Goal: Contribute content

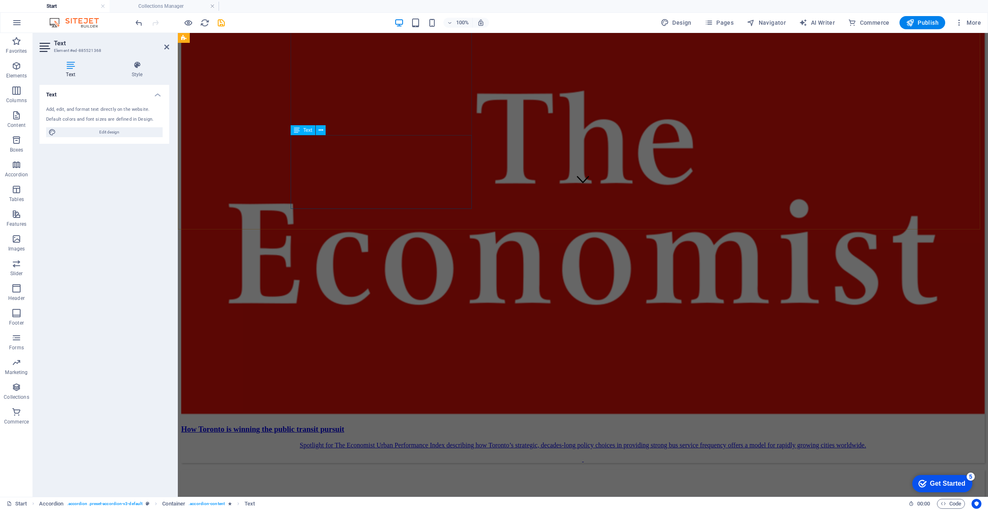
scroll to position [0, 0]
click at [165, 45] on icon at bounding box center [166, 47] width 5 height 7
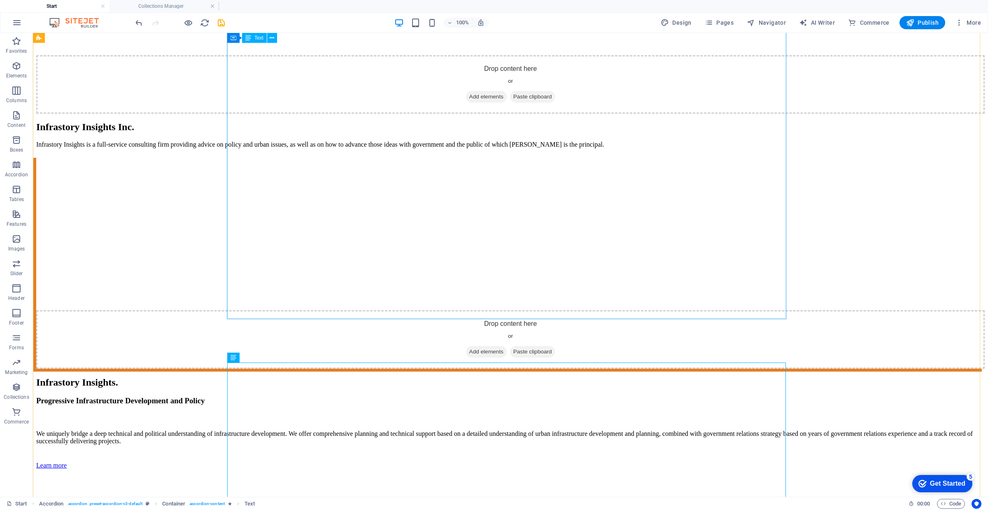
scroll to position [3971, 0]
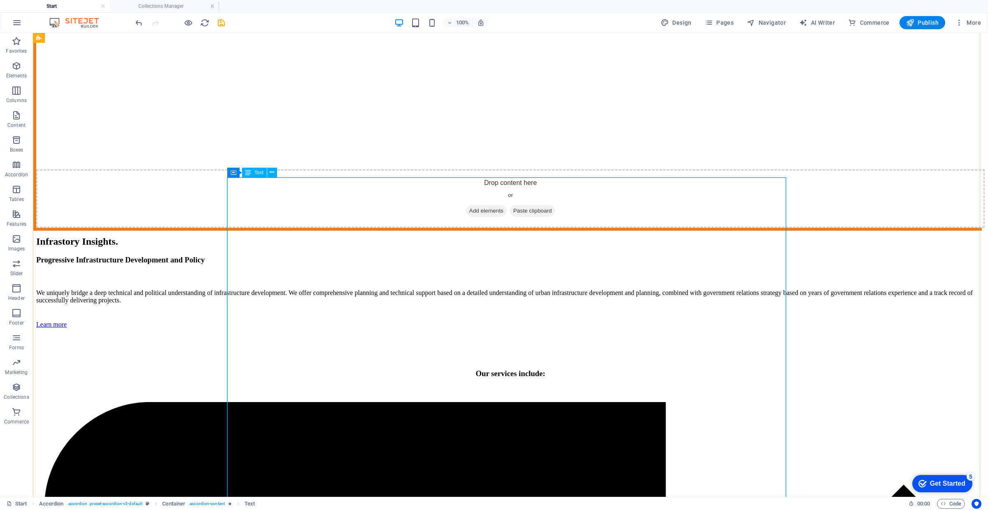
drag, startPoint x: 378, startPoint y: 225, endPoint x: 282, endPoint y: 227, distance: 95.9
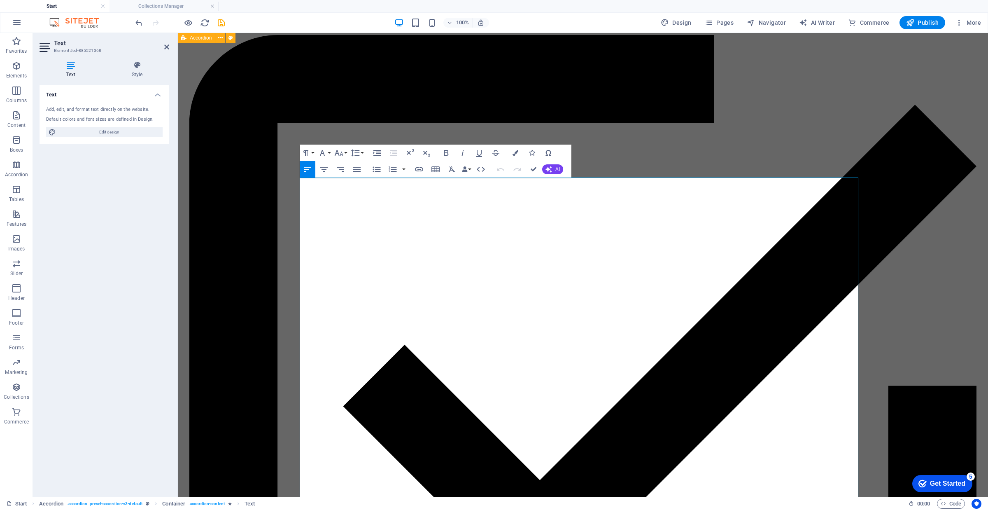
drag, startPoint x: 456, startPoint y: 225, endPoint x: 293, endPoint y: 225, distance: 163.0
copy link "[URL][DOMAIN_NAME]"
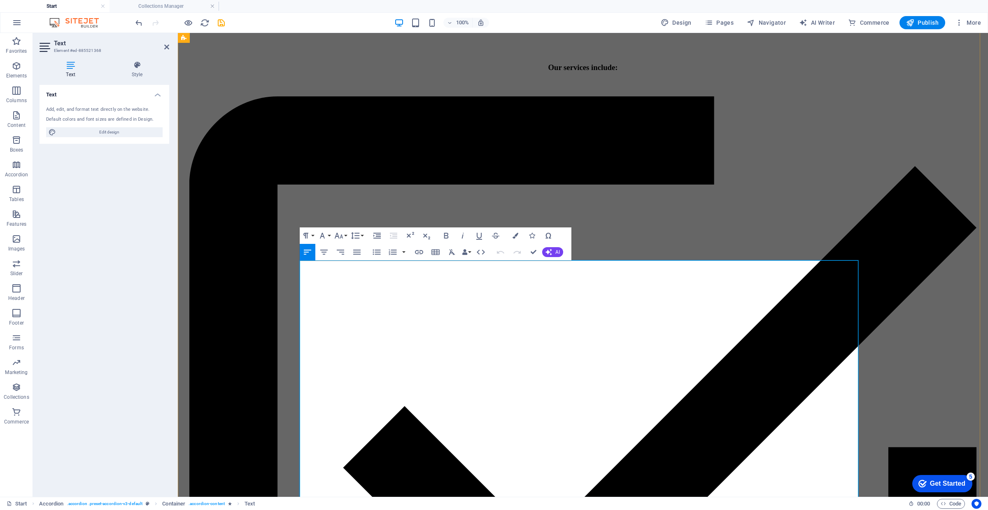
scroll to position [3919, 0]
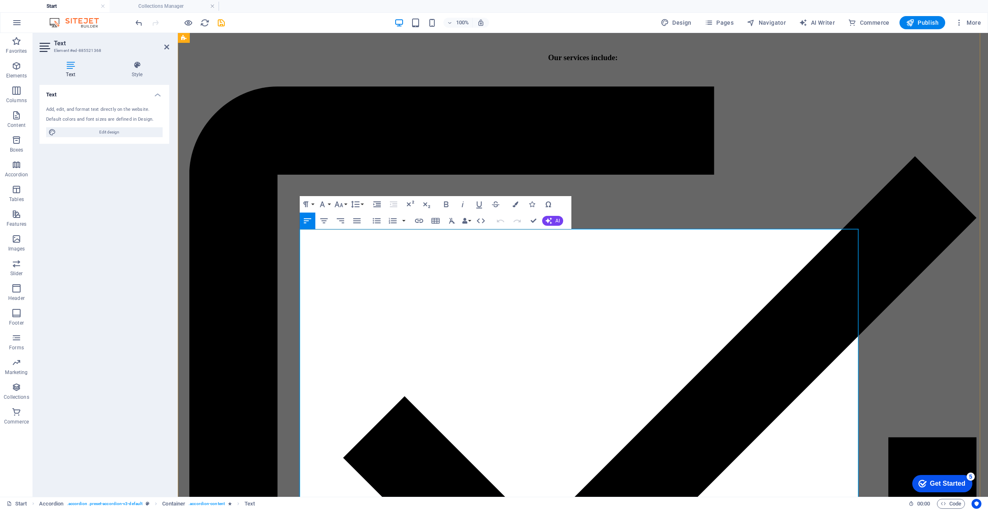
drag, startPoint x: 462, startPoint y: 299, endPoint x: 299, endPoint y: 303, distance: 162.7
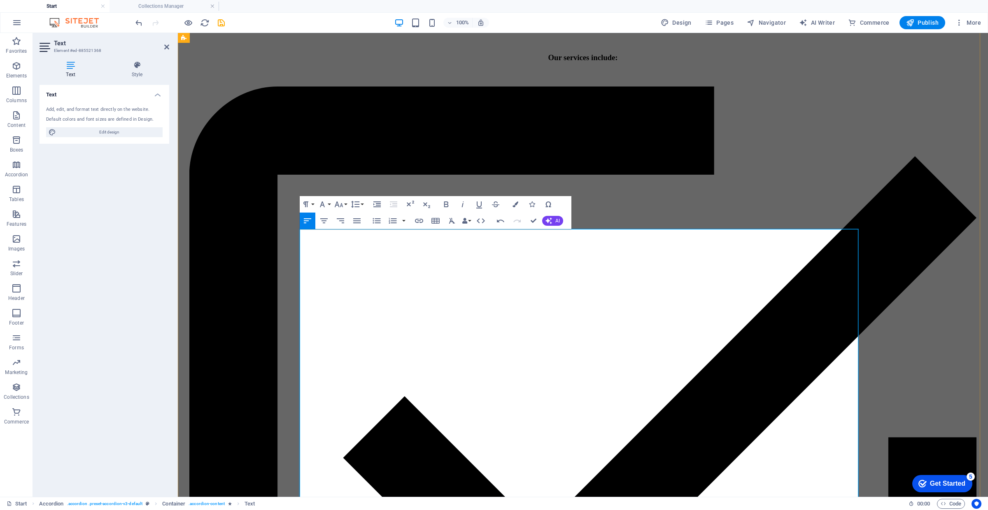
drag, startPoint x: 472, startPoint y: 278, endPoint x: 294, endPoint y: 283, distance: 177.9
click at [419, 224] on icon "button" at bounding box center [419, 221] width 10 height 10
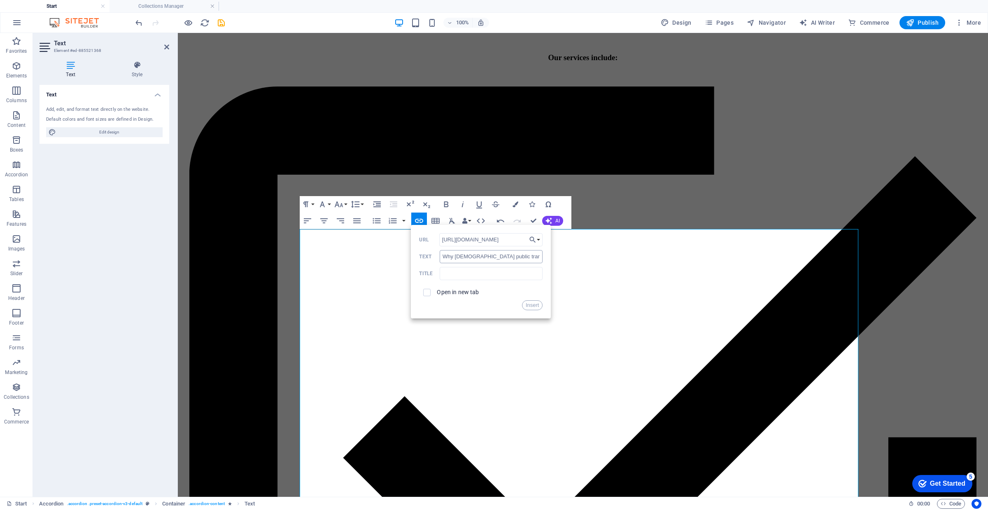
scroll to position [0, 32]
type input "[URL][DOMAIN_NAME]"
click at [456, 293] on label "Open in new tab" at bounding box center [458, 292] width 42 height 7
click at [539, 307] on button "Insert" at bounding box center [532, 305] width 21 height 10
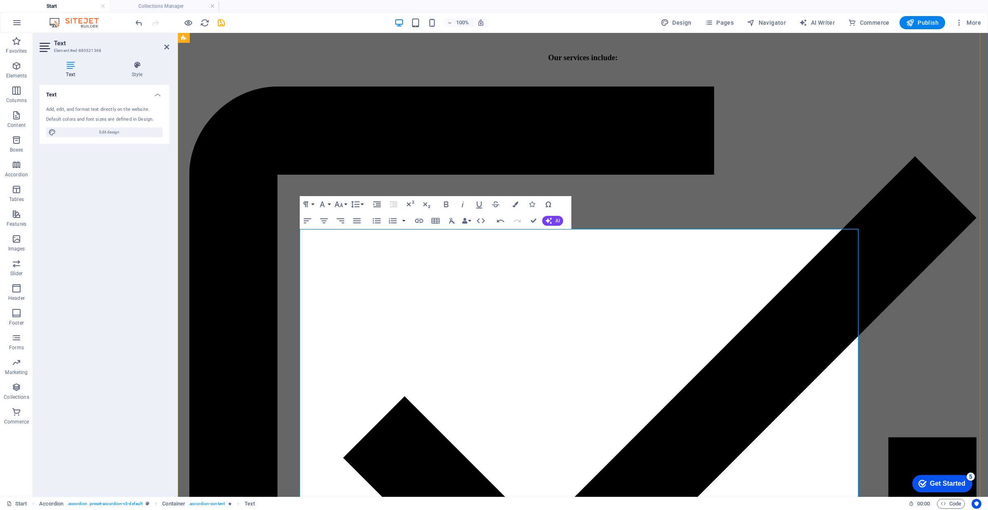
drag, startPoint x: 476, startPoint y: 275, endPoint x: 465, endPoint y: 278, distance: 11.1
